Goal: Task Accomplishment & Management: Use online tool/utility

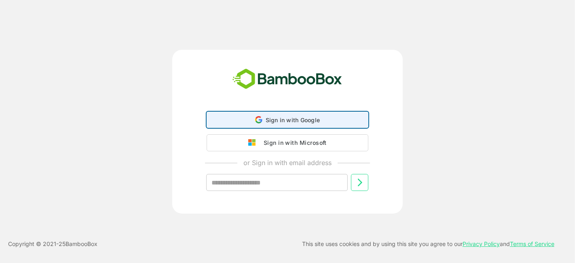
click at [275, 122] on span "Sign in with Google" at bounding box center [293, 119] width 55 height 7
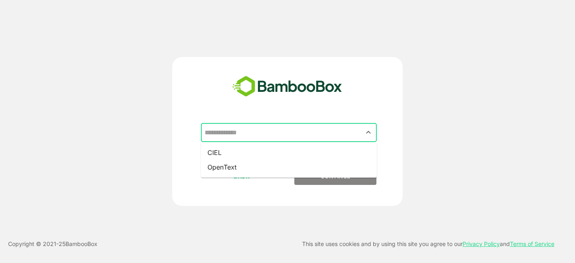
click at [269, 134] on input "text" at bounding box center [289, 132] width 173 height 15
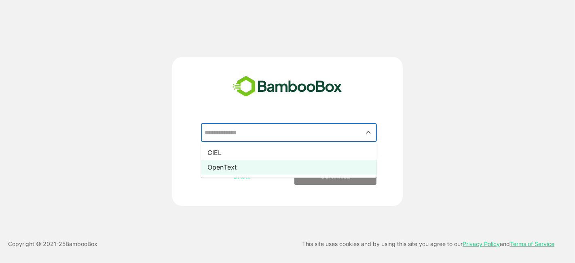
click at [260, 171] on li "OpenText" at bounding box center [289, 167] width 176 height 15
type input "********"
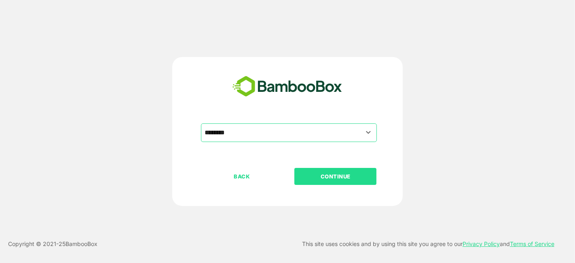
click at [314, 172] on p "CONTINUE" at bounding box center [335, 176] width 81 height 9
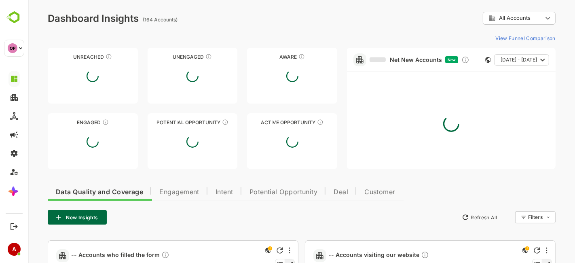
type input "**********"
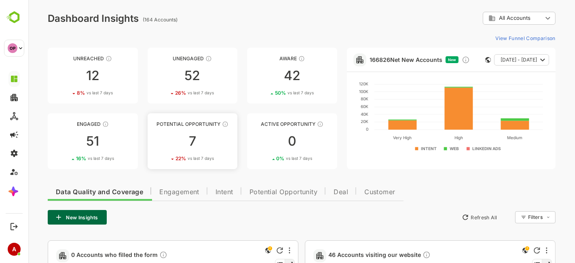
click at [188, 138] on div "7" at bounding box center [192, 141] width 90 height 13
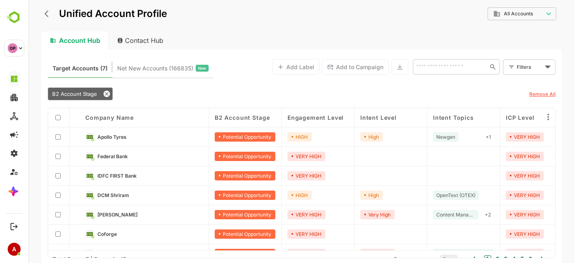
scroll to position [15, 0]
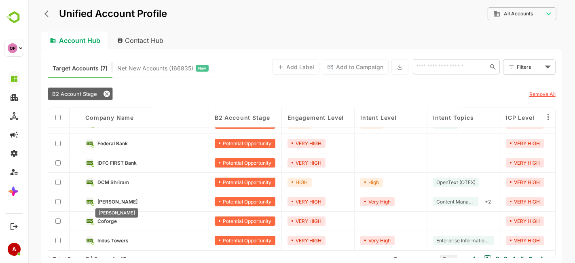
click at [113, 200] on span "[PERSON_NAME]" at bounding box center [117, 202] width 40 height 6
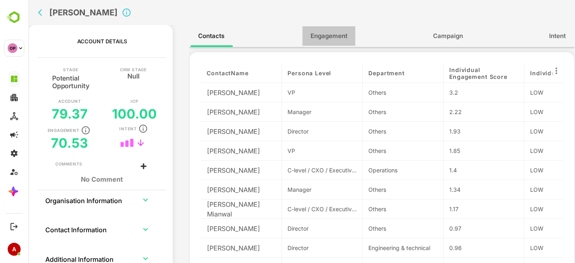
click at [331, 37] on span "Engagement" at bounding box center [328, 36] width 37 height 11
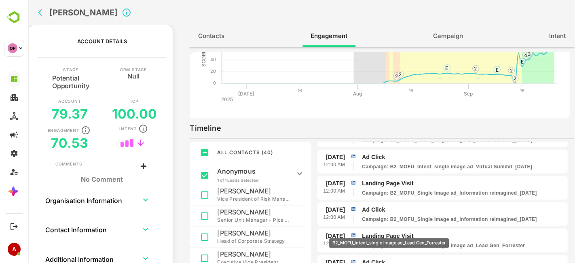
scroll to position [1088, 0]
